Goal: Task Accomplishment & Management: Complete application form

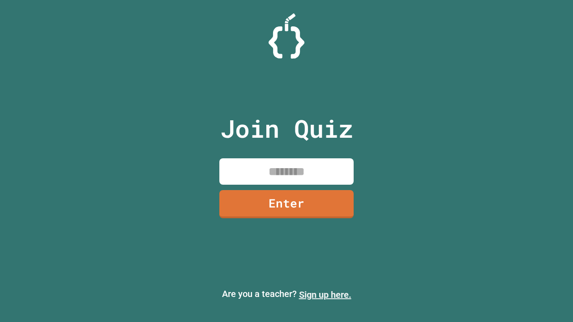
click at [325, 295] on link "Sign up here." at bounding box center [325, 295] width 52 height 11
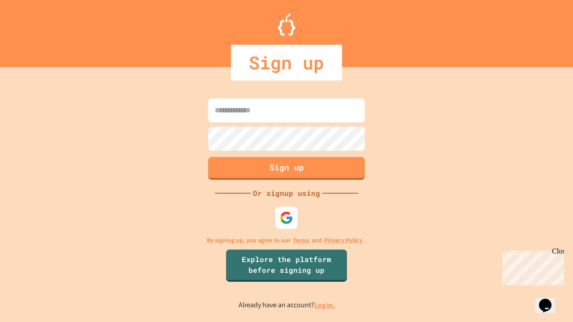
click at [325, 305] on link "Log in." at bounding box center [324, 305] width 21 height 9
